Goal: Use online tool/utility: Utilize a website feature to perform a specific function

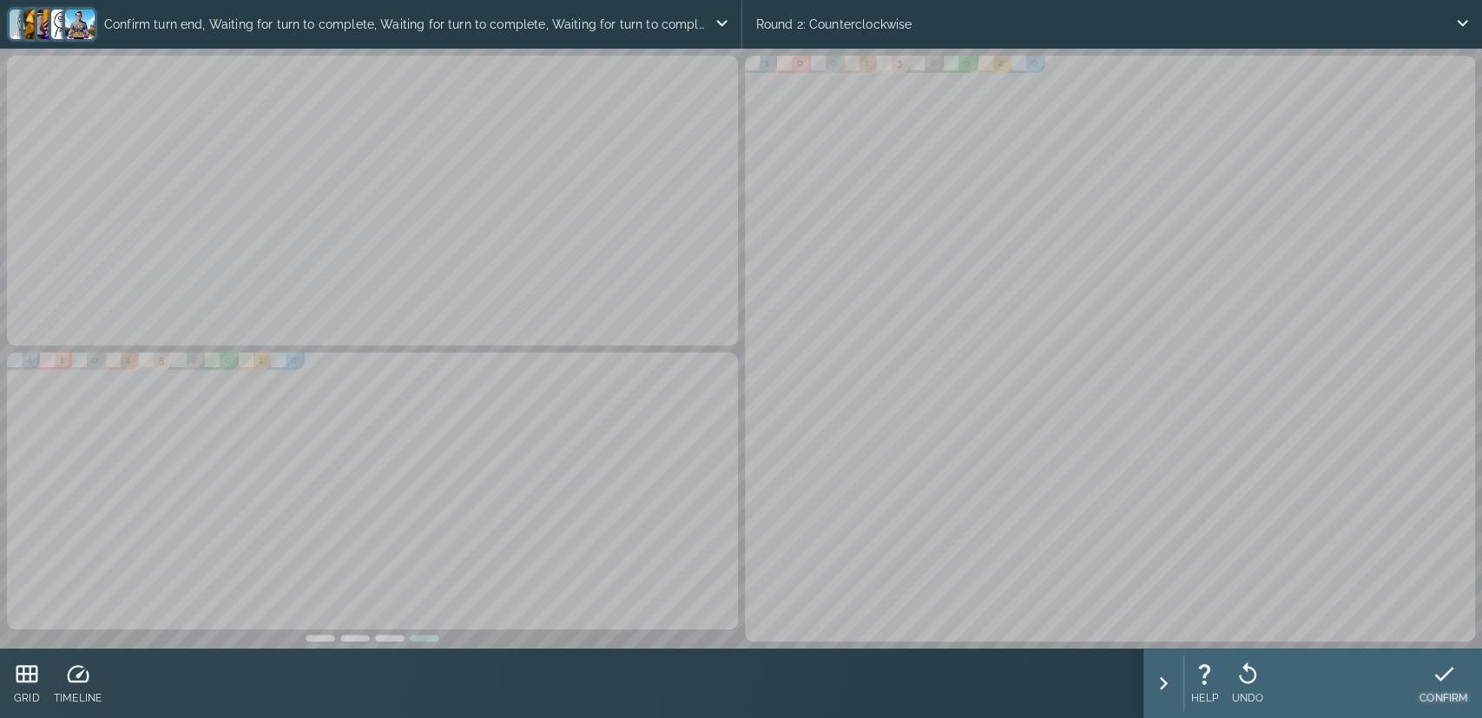
click at [1447, 687] on div "CONFIRM" at bounding box center [1444, 684] width 49 height 56
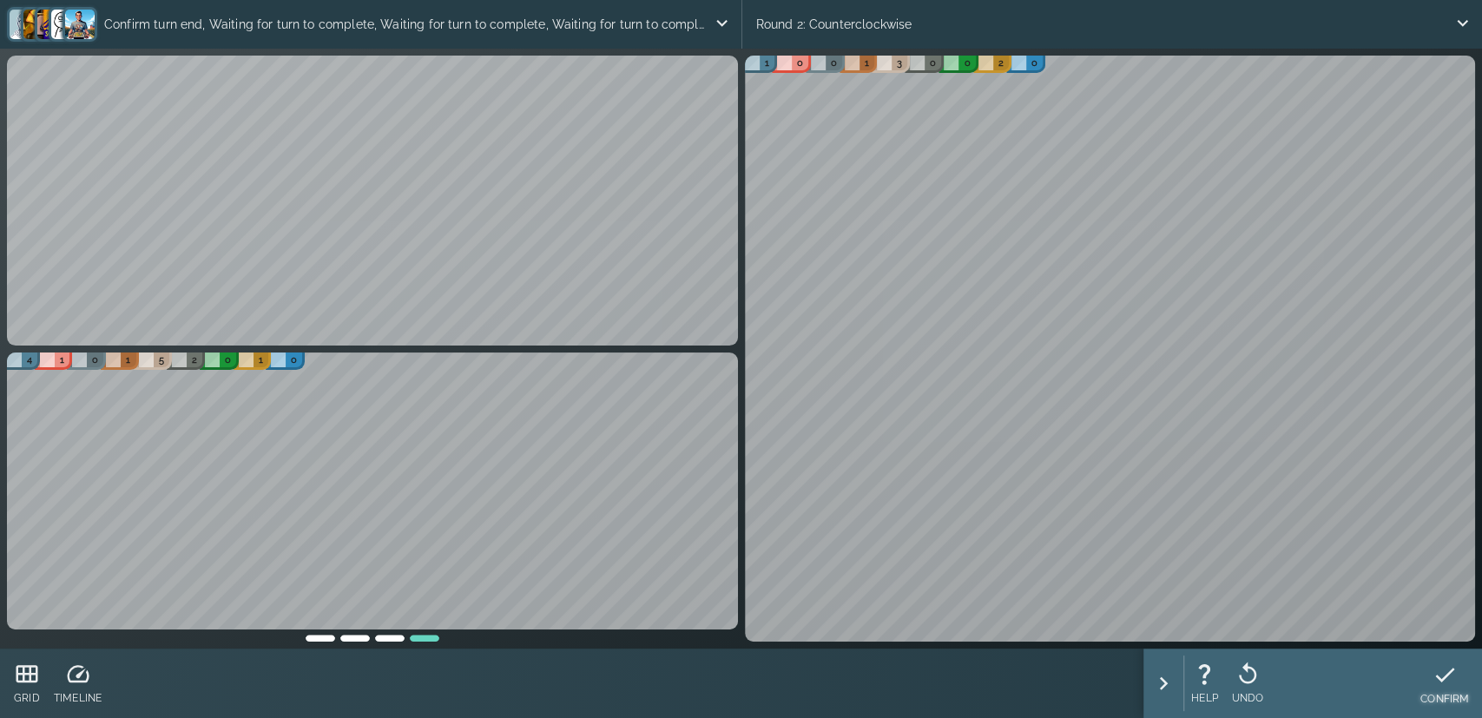
click at [1454, 689] on div "CONFIRM" at bounding box center [1445, 684] width 49 height 56
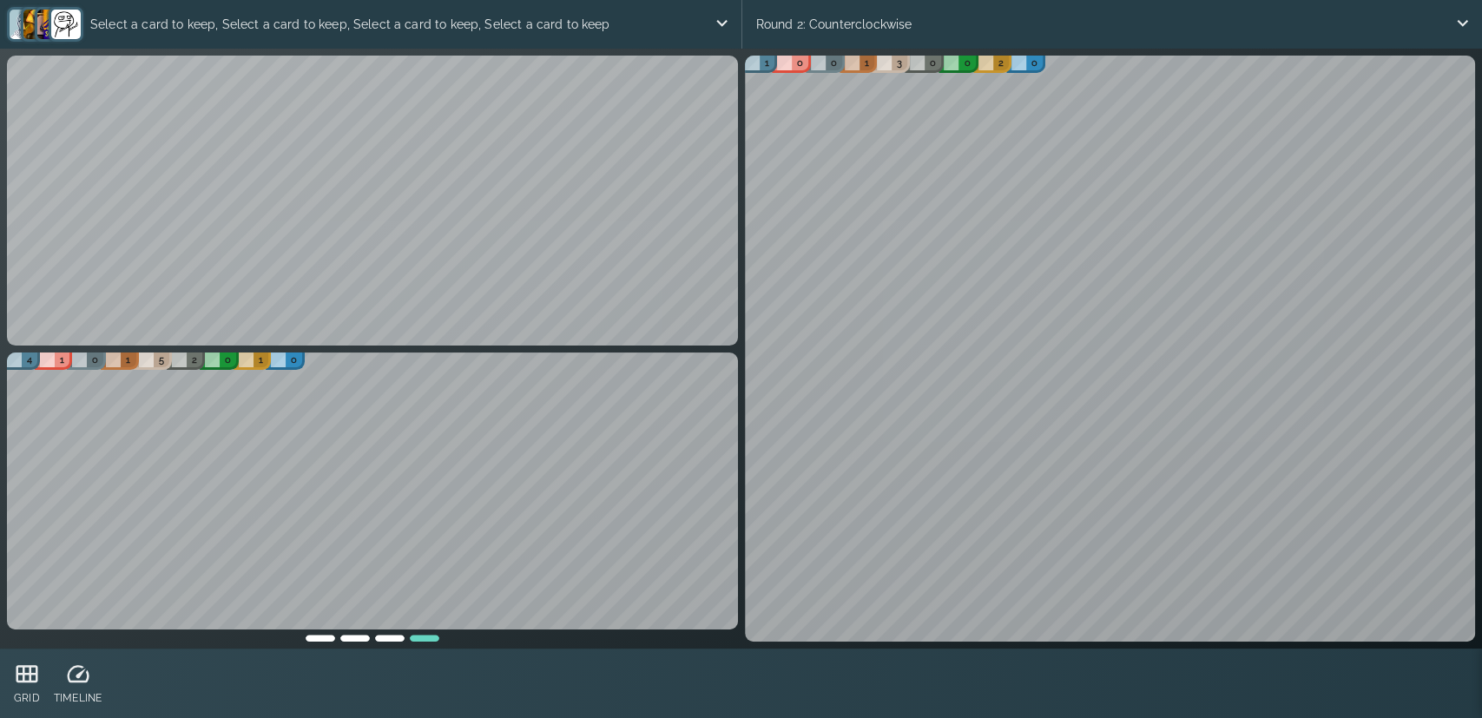
click at [548, 388] on div "2 0 0 1 4 1 1 0 1 1 0 0 1 2 0 2 0 0 0 0 0 0 0 2 0 0 1 4 1 0 1 5 2 0 1 0 1 0 0 1…" at bounding box center [740, 348] width 1475 height 593
click at [389, 641] on div at bounding box center [390, 636] width 35 height 12
click at [353, 639] on div at bounding box center [355, 636] width 35 height 12
click at [312, 636] on div at bounding box center [320, 636] width 35 height 12
click at [348, 639] on div at bounding box center [355, 636] width 35 height 12
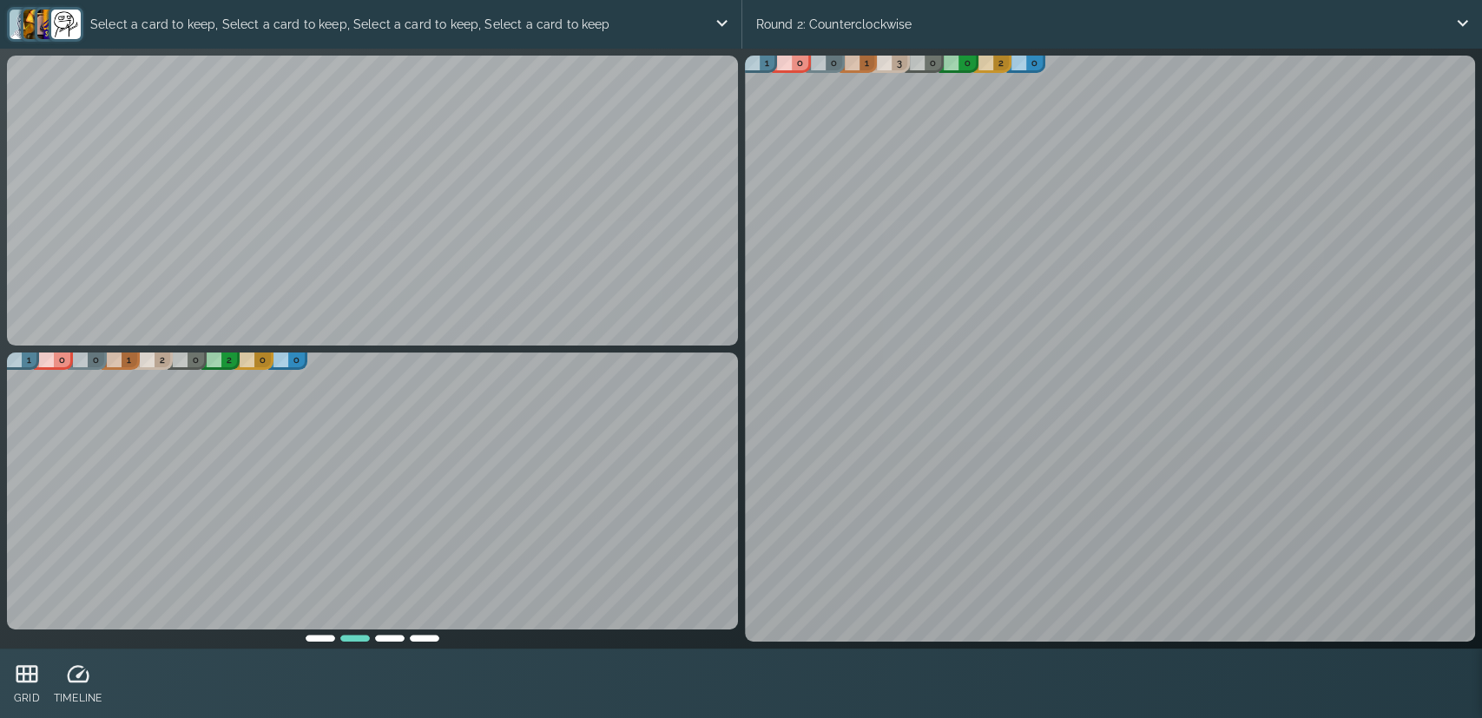
click at [395, 640] on div at bounding box center [390, 636] width 35 height 12
click at [370, 639] on div at bounding box center [355, 636] width 35 height 12
click at [423, 638] on div at bounding box center [424, 636] width 35 height 12
